Goal: Find specific page/section: Find specific page/section

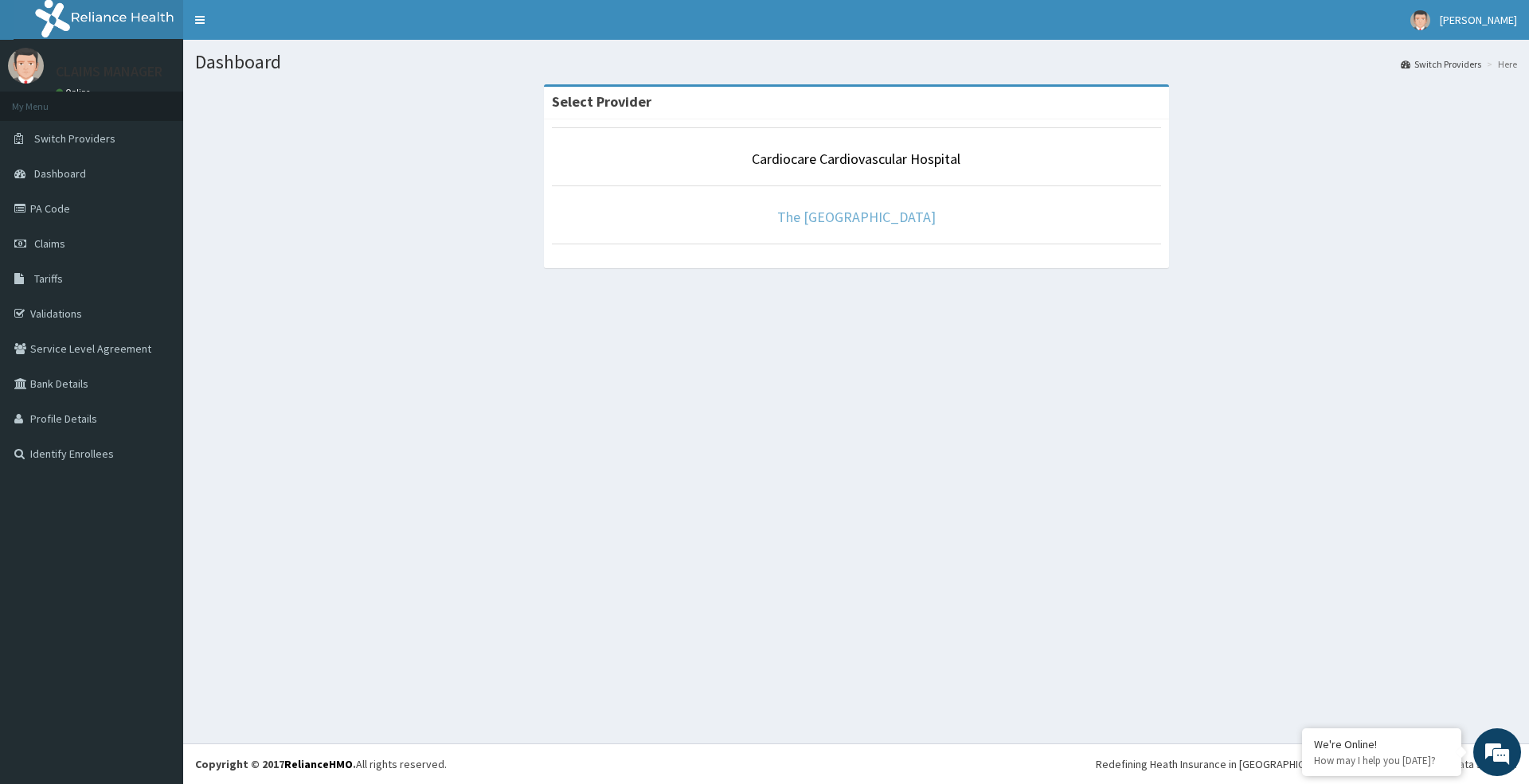
click at [802, 220] on link "The [GEOGRAPHIC_DATA]" at bounding box center [856, 217] width 159 height 18
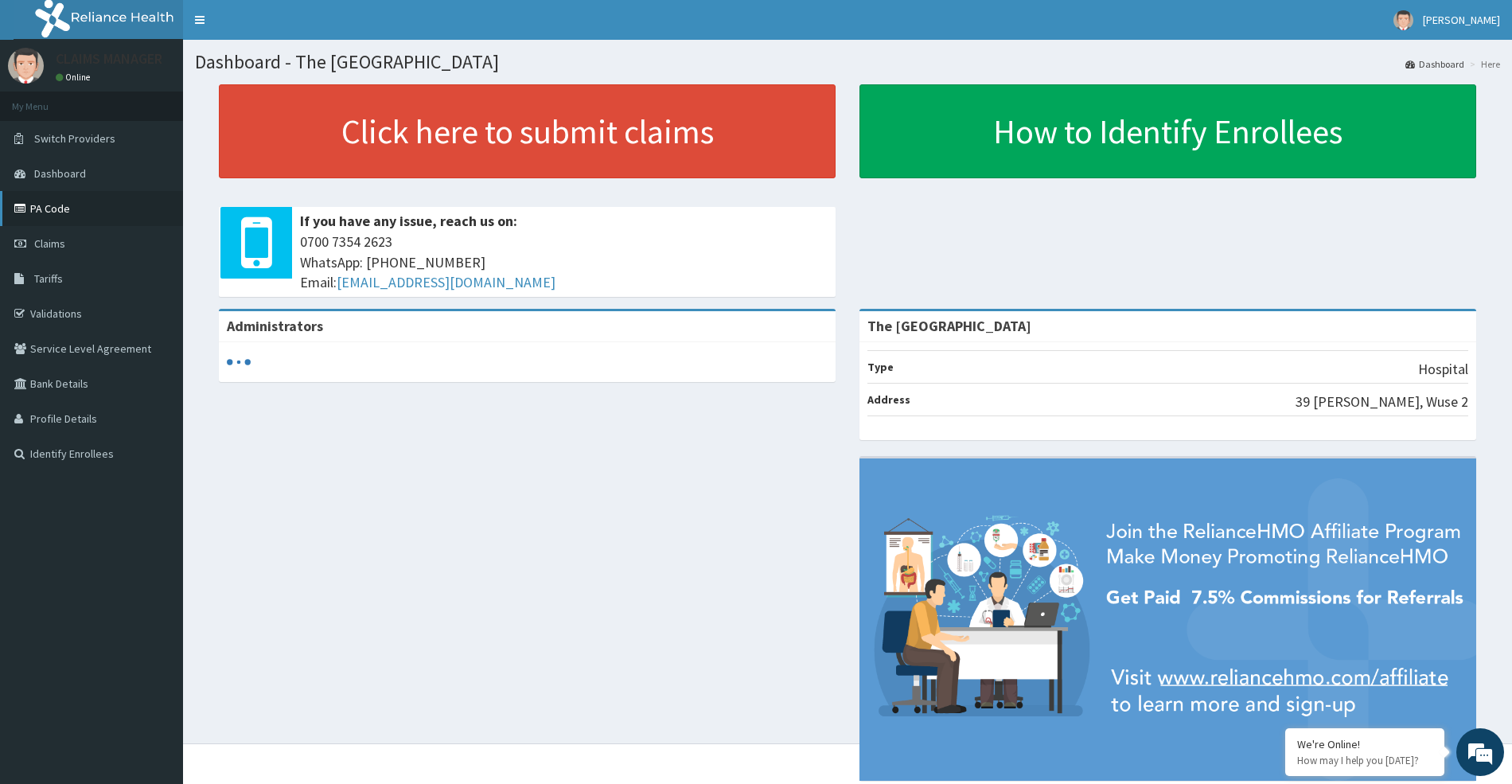
click at [71, 207] on link "PA Code" at bounding box center [91, 208] width 183 height 35
